Goal: Navigation & Orientation: Find specific page/section

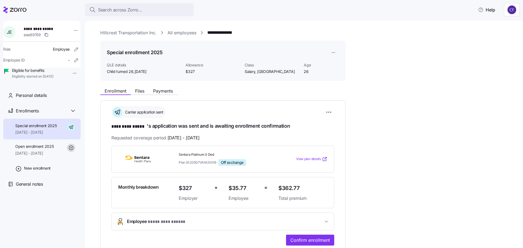
click at [118, 31] on link "Hillcrest Transportation Inc." at bounding box center [128, 32] width 56 height 7
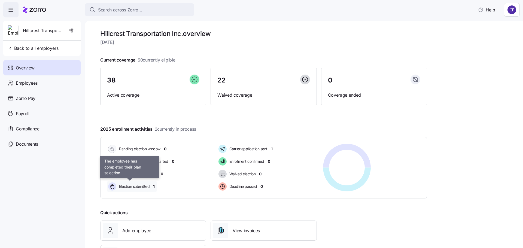
click at [136, 187] on span "Election submitted" at bounding box center [133, 186] width 32 height 5
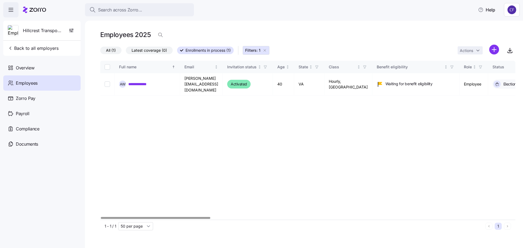
click at [155, 219] on div at bounding box center [155, 218] width 109 height 2
click at [22, 70] on span "Overview" at bounding box center [25, 68] width 19 height 7
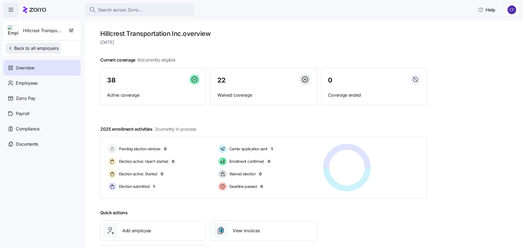
click at [50, 49] on span "Back to all employers" at bounding box center [33, 48] width 51 height 7
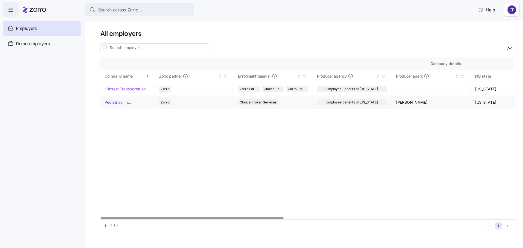
click at [116, 102] on link "Pediatrics, Inc." at bounding box center [118, 102] width 26 height 5
